Goal: Task Accomplishment & Management: Use online tool/utility

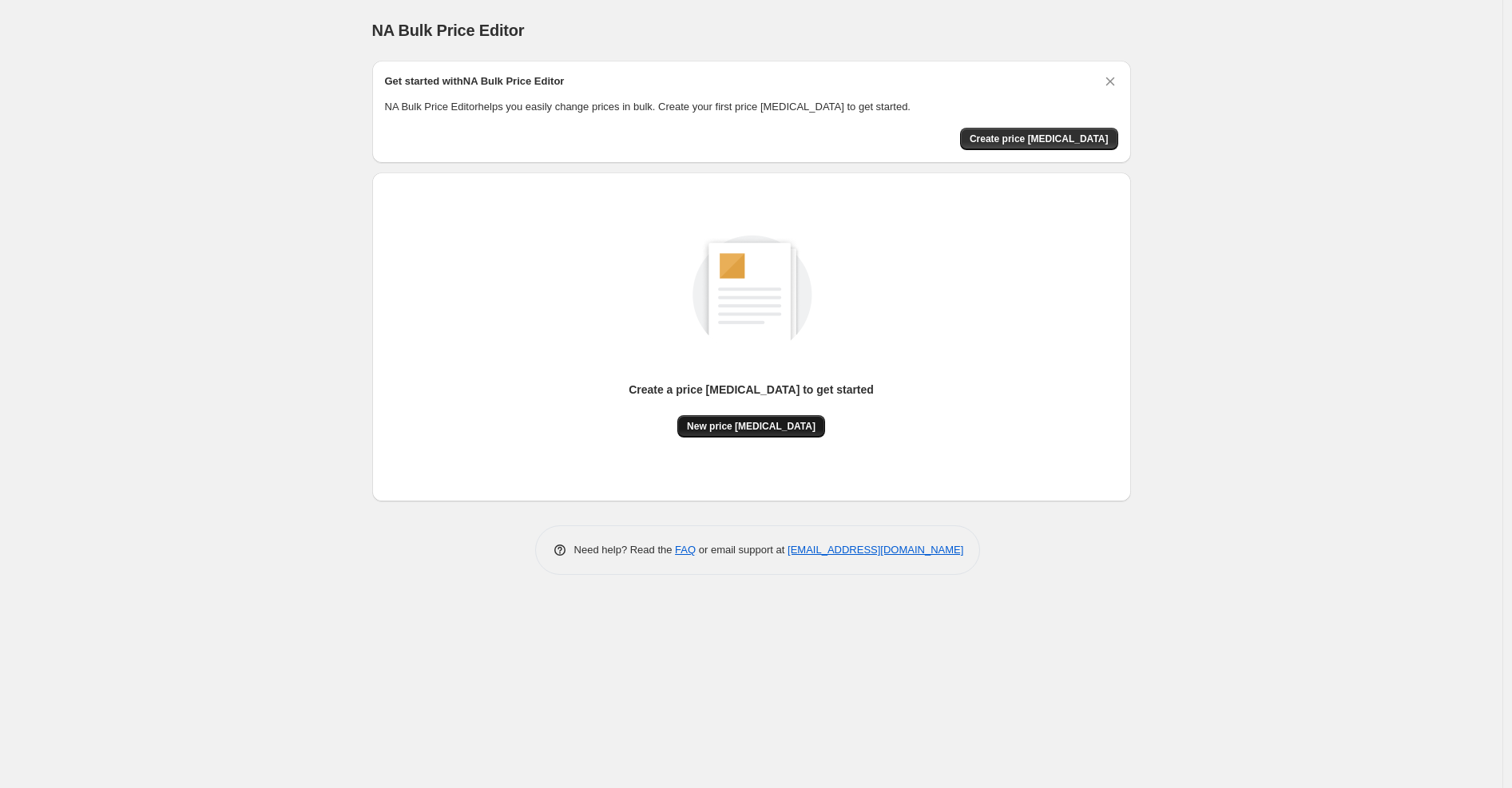
click at [763, 420] on span "New price [MEDICAL_DATA]" at bounding box center [750, 426] width 128 height 13
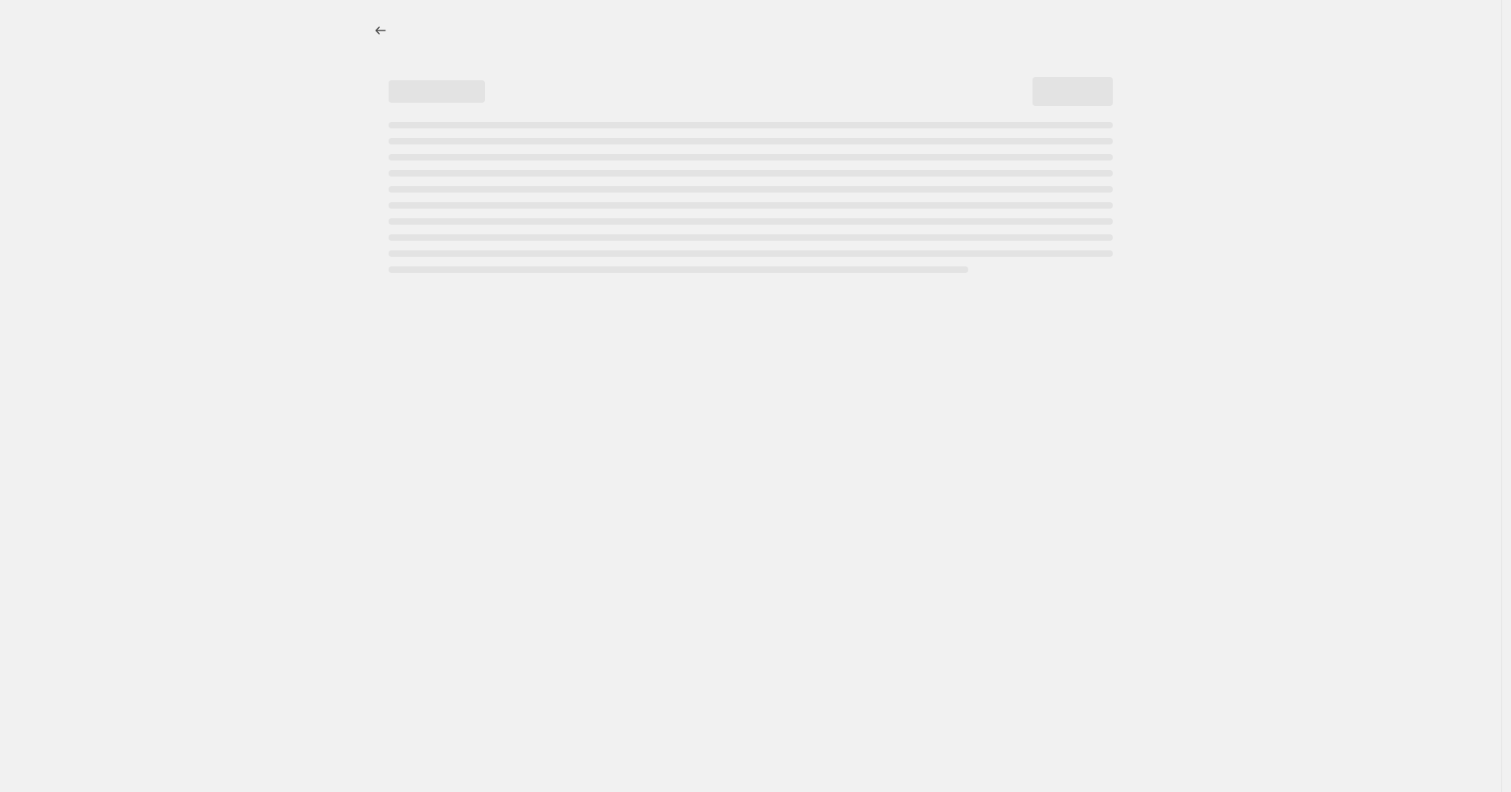
select select "percentage"
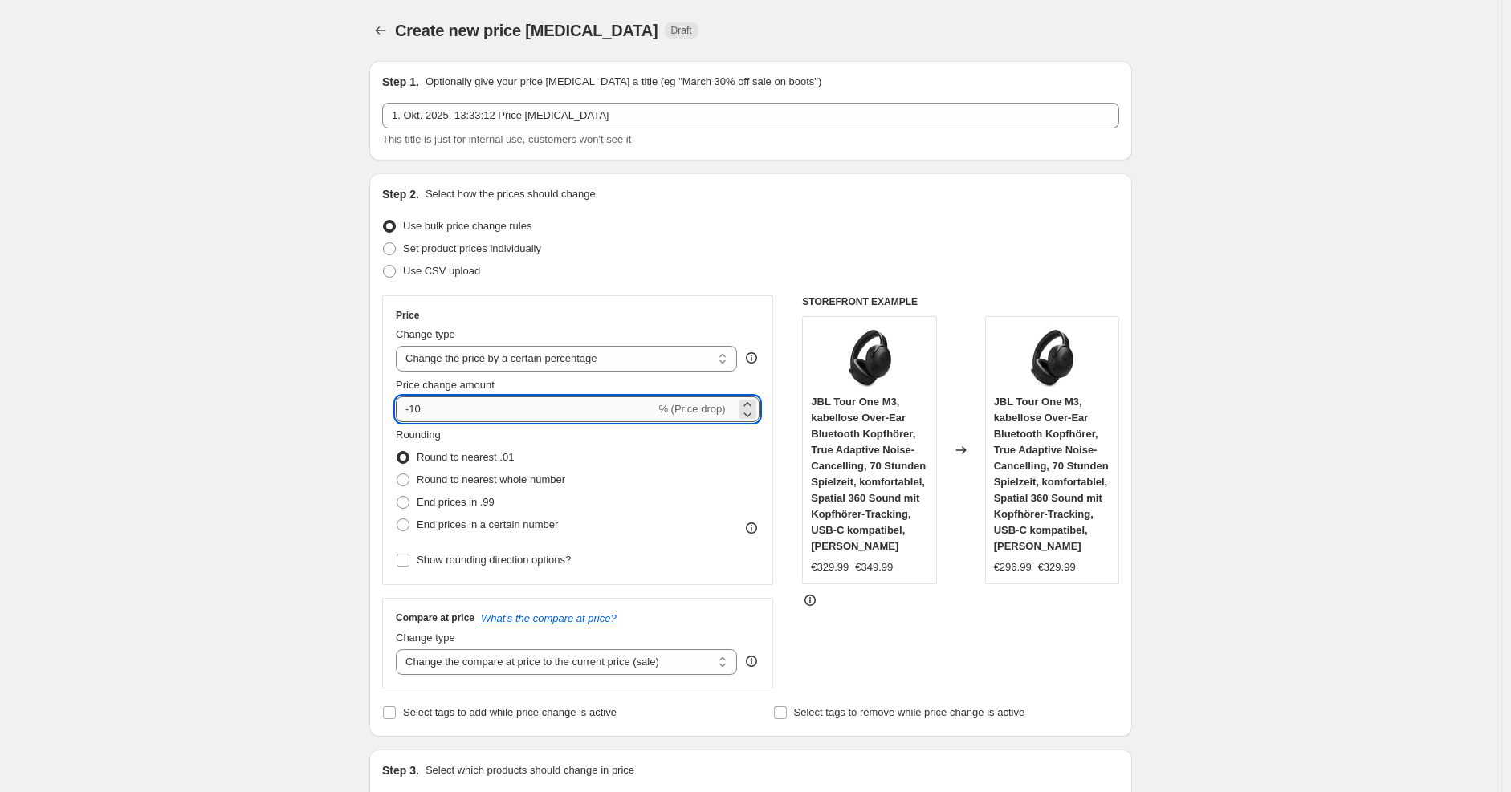
click at [511, 413] on input "-10" at bounding box center [525, 410] width 259 height 26
type input "-1"
type input "-30"
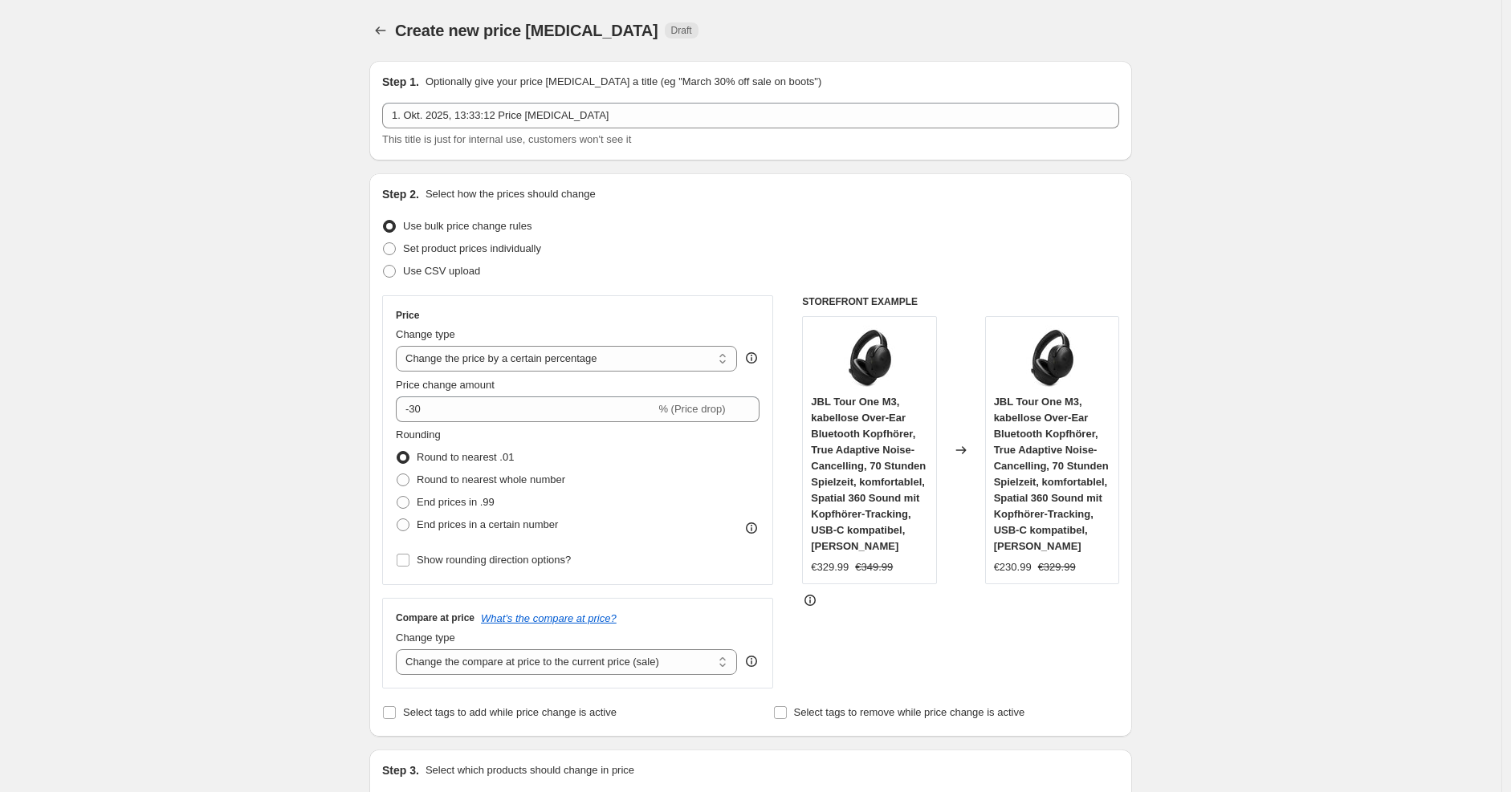
click at [871, 189] on div "Step 2. Select how the prices should change" at bounding box center [750, 194] width 737 height 16
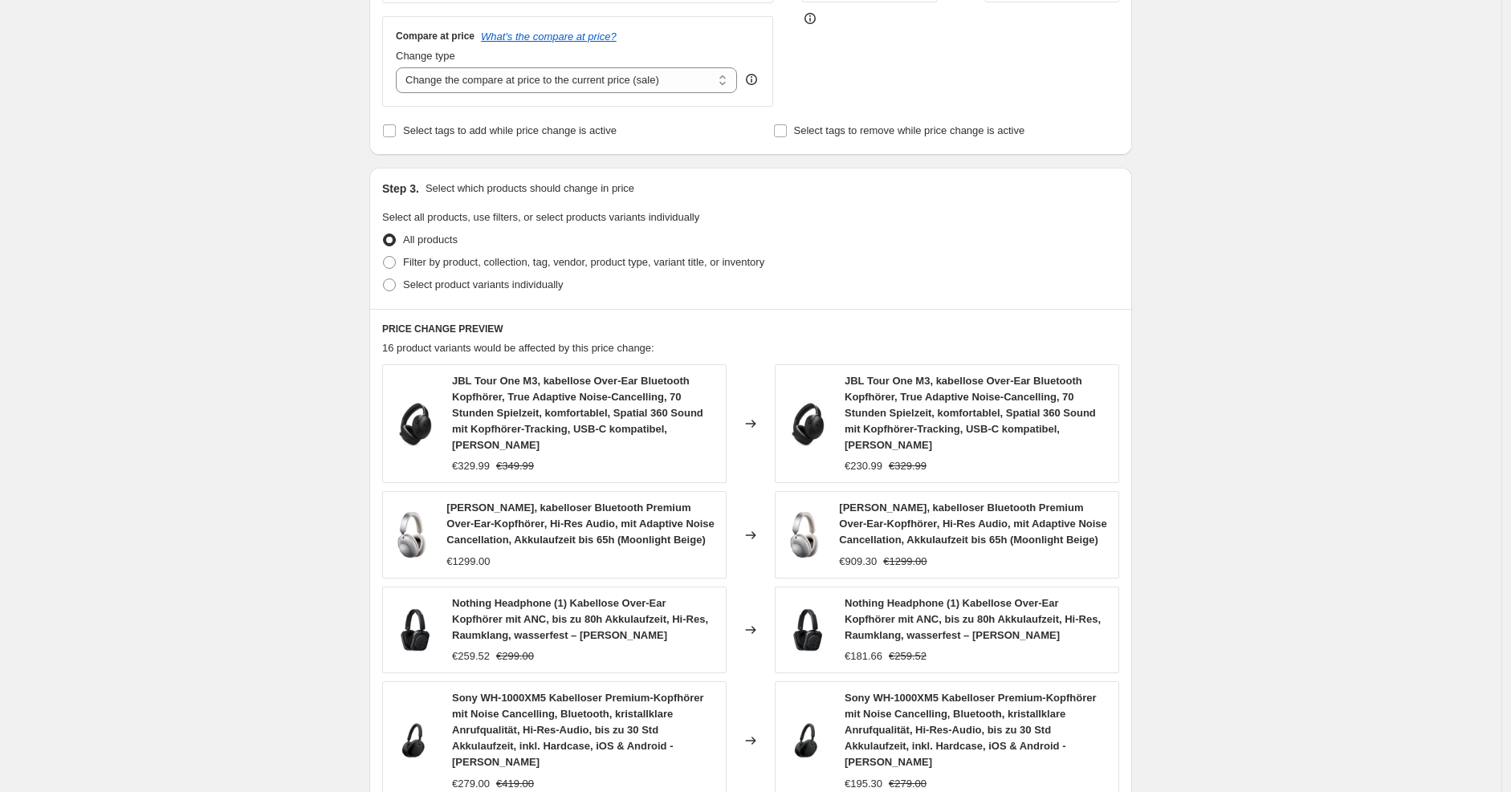
scroll to position [968, 0]
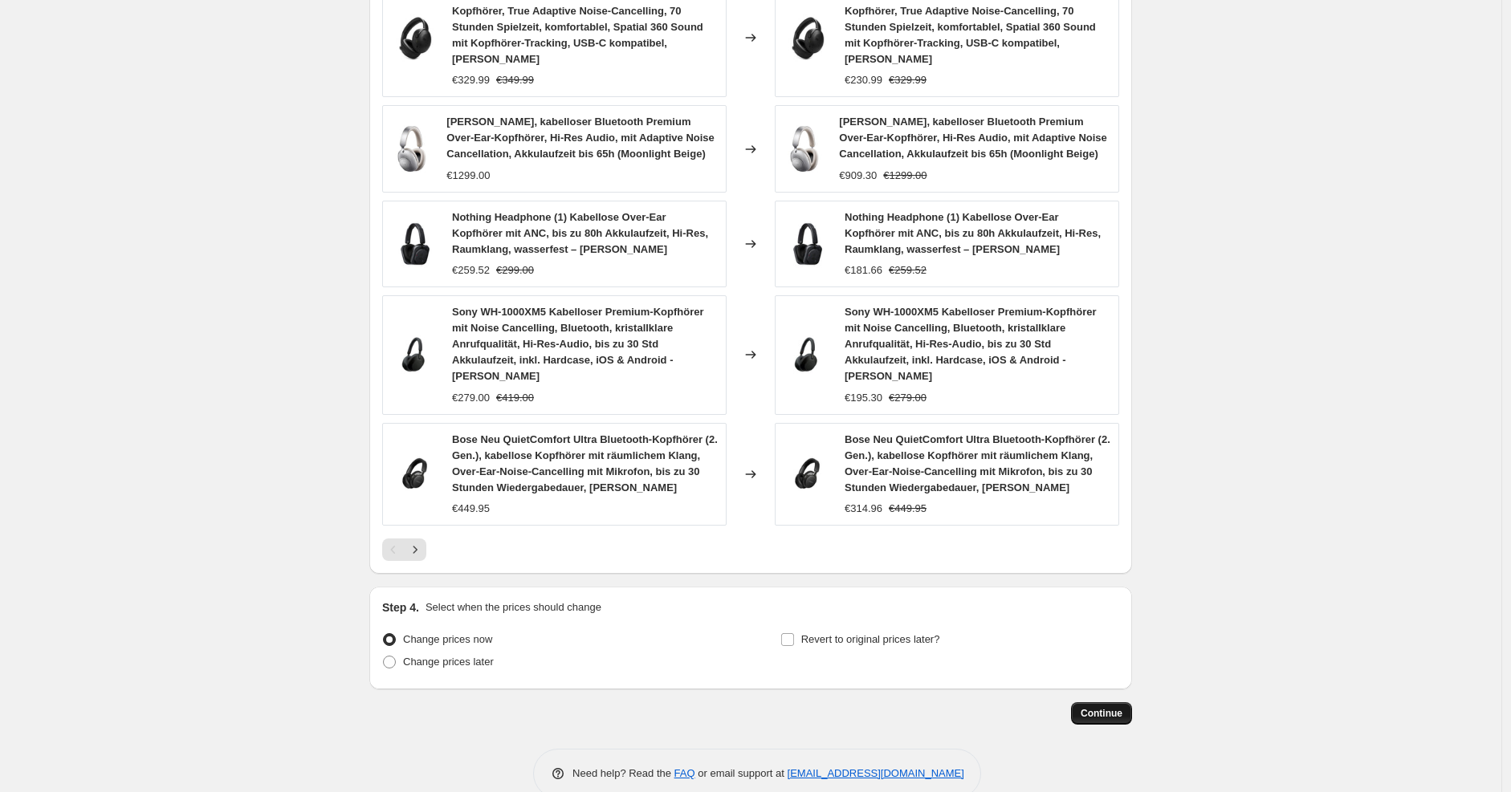
click at [1122, 707] on span "Continue" at bounding box center [1102, 713] width 42 height 13
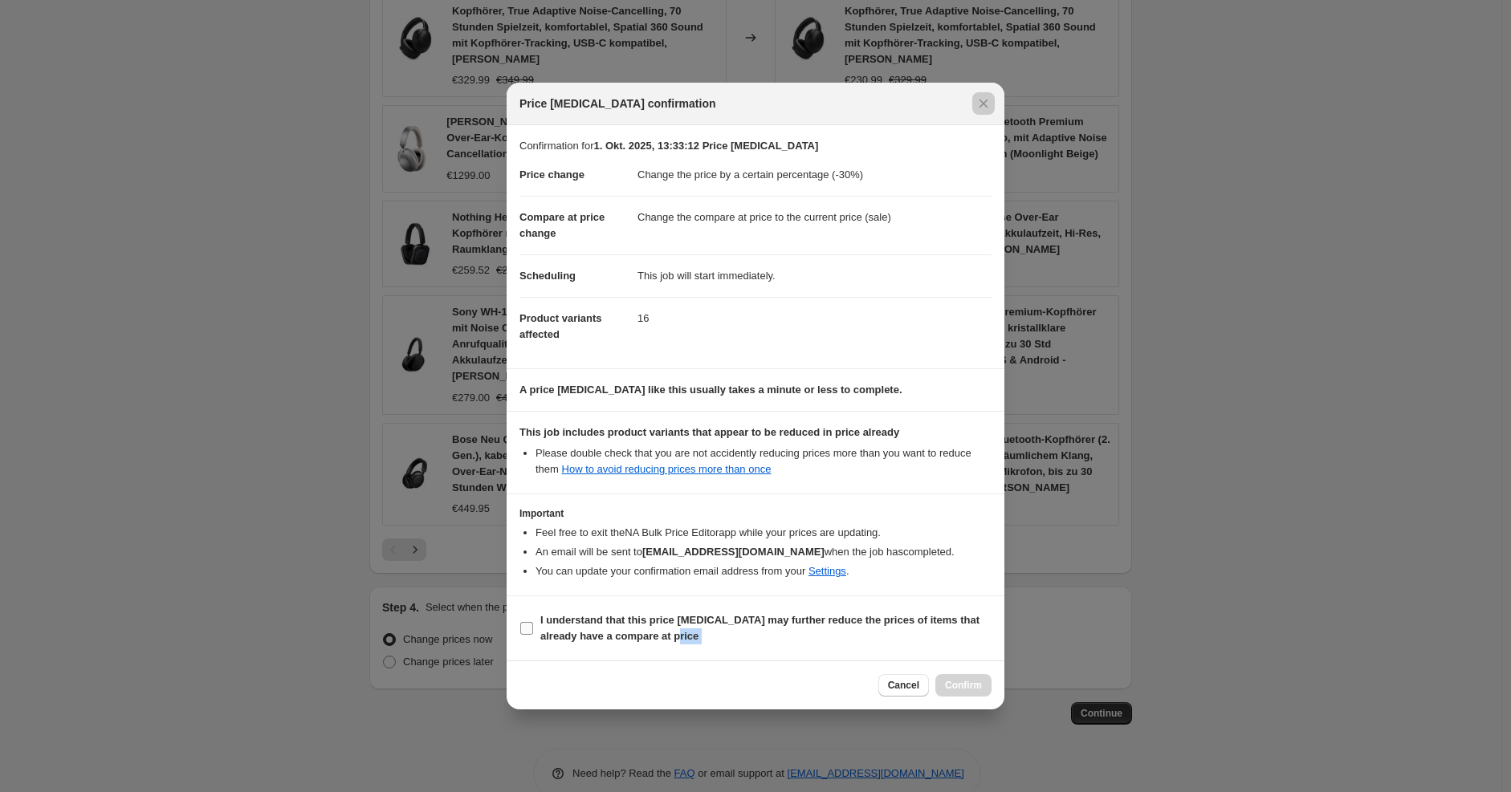
click at [902, 630] on span "I understand that this price [MEDICAL_DATA] may further reduce the prices of it…" at bounding box center [765, 629] width 451 height 32
click at [533, 630] on input "I understand that this price [MEDICAL_DATA] may further reduce the prices of it…" at bounding box center [526, 628] width 13 height 13
checkbox input "true"
click at [972, 686] on span "Confirm" at bounding box center [963, 685] width 37 height 13
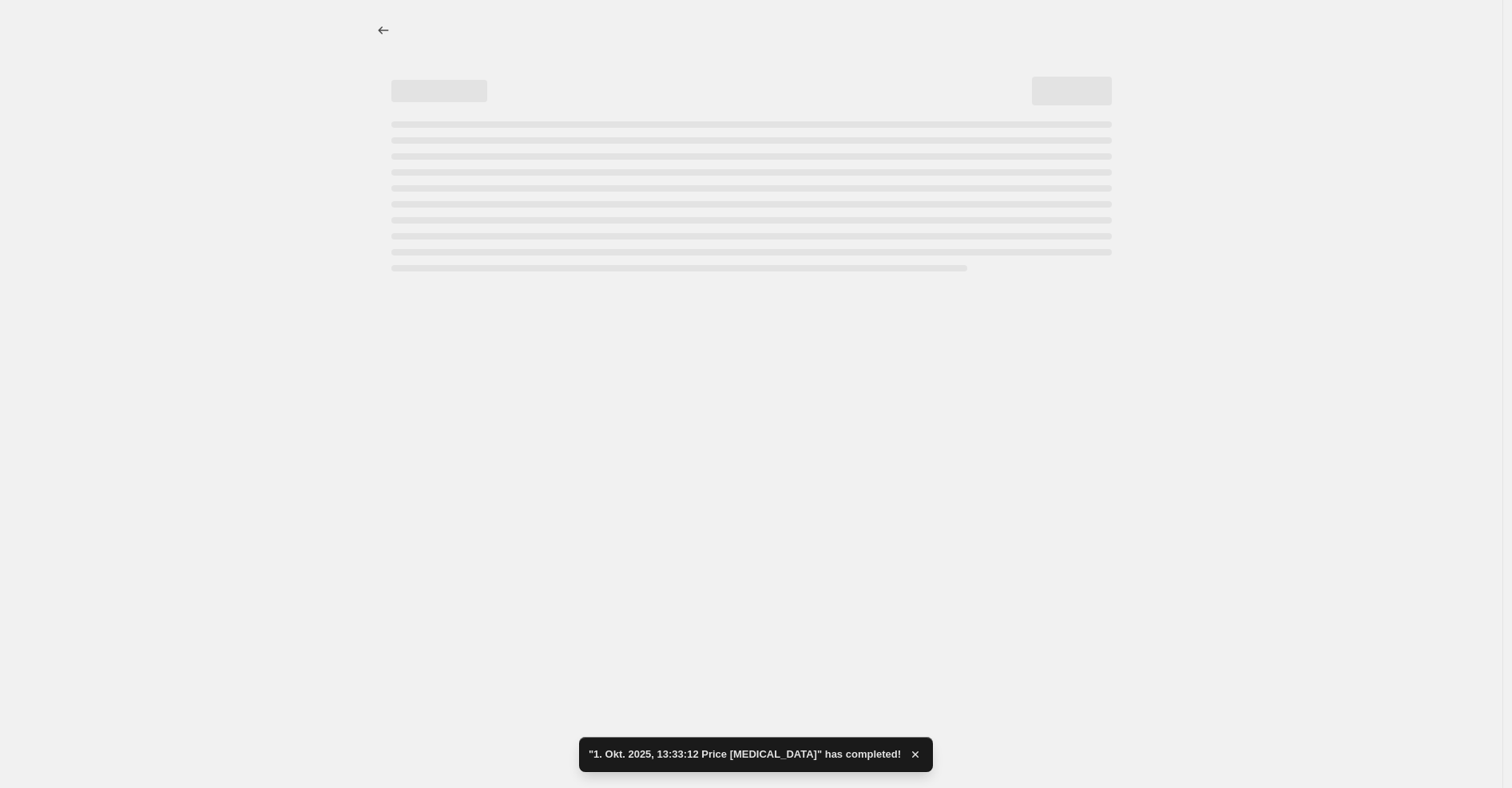
select select "percentage"
